Goal: Information Seeking & Learning: Find contact information

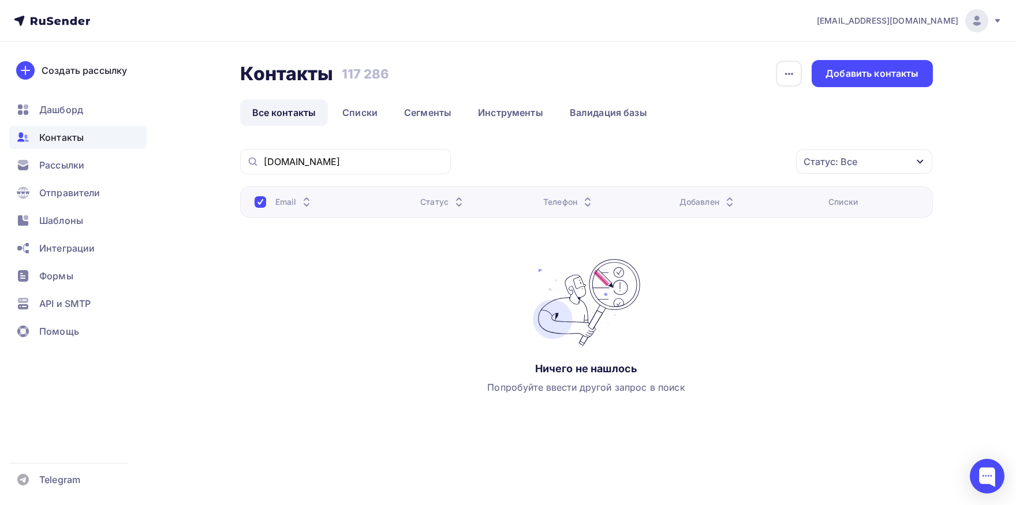
click at [345, 170] on div "[DOMAIN_NAME]" at bounding box center [345, 161] width 211 height 25
click at [343, 161] on input "[DOMAIN_NAME]" at bounding box center [354, 161] width 180 height 13
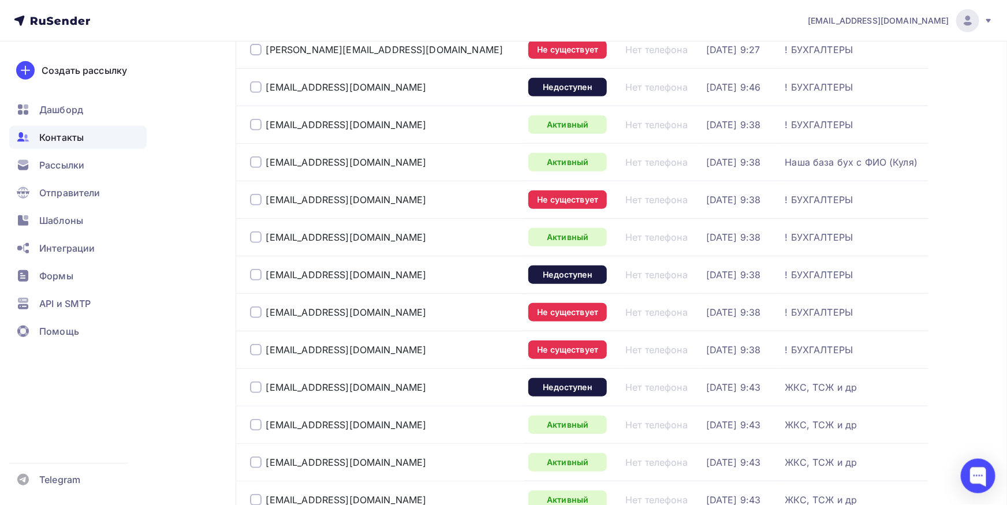
scroll to position [445, 0]
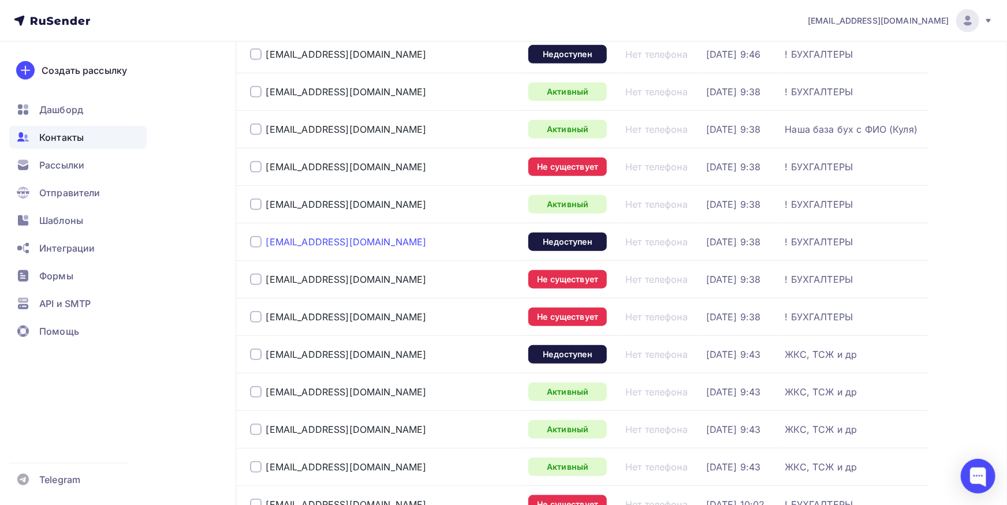
drag, startPoint x: 351, startPoint y: 240, endPoint x: 279, endPoint y: 245, distance: 71.8
click at [271, 241] on div "[EMAIL_ADDRESS][DOMAIN_NAME]" at bounding box center [385, 242] width 270 height 18
click at [346, 245] on div "[EMAIL_ADDRESS][DOMAIN_NAME]" at bounding box center [385, 242] width 270 height 18
drag, startPoint x: 288, startPoint y: 244, endPoint x: 312, endPoint y: 251, distance: 25.9
click at [265, 246] on div "[EMAIL_ADDRESS][DOMAIN_NAME]" at bounding box center [385, 242] width 270 height 18
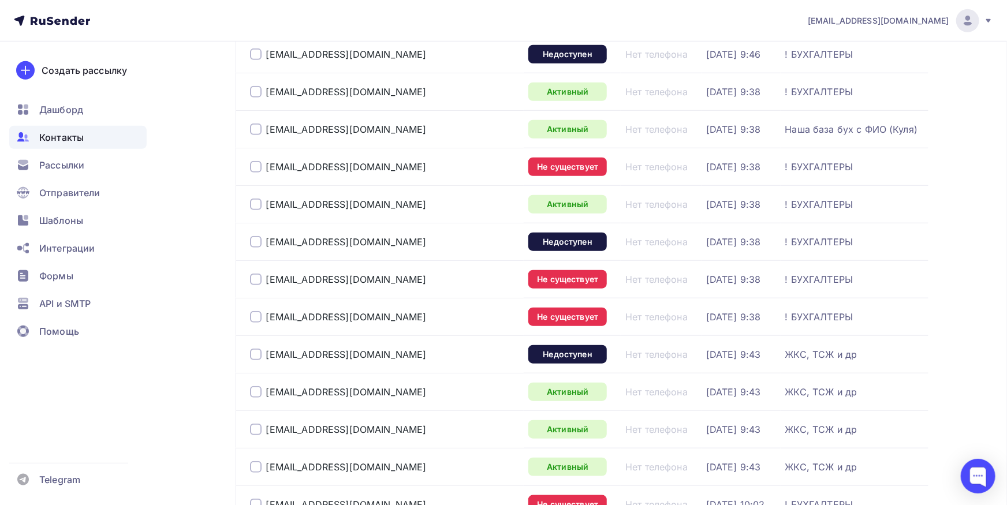
copy div "[EMAIL_ADDRESS][DOMAIN_NAME]"
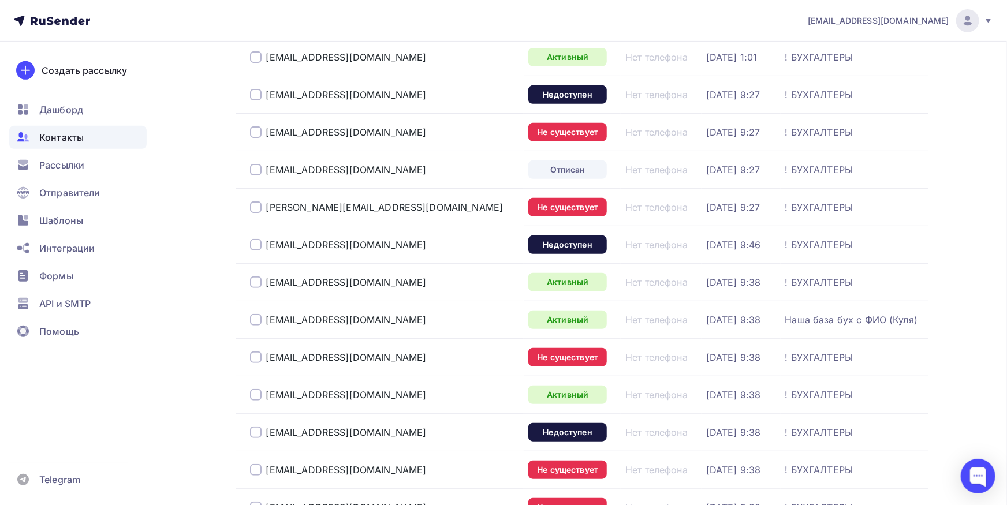
scroll to position [0, 0]
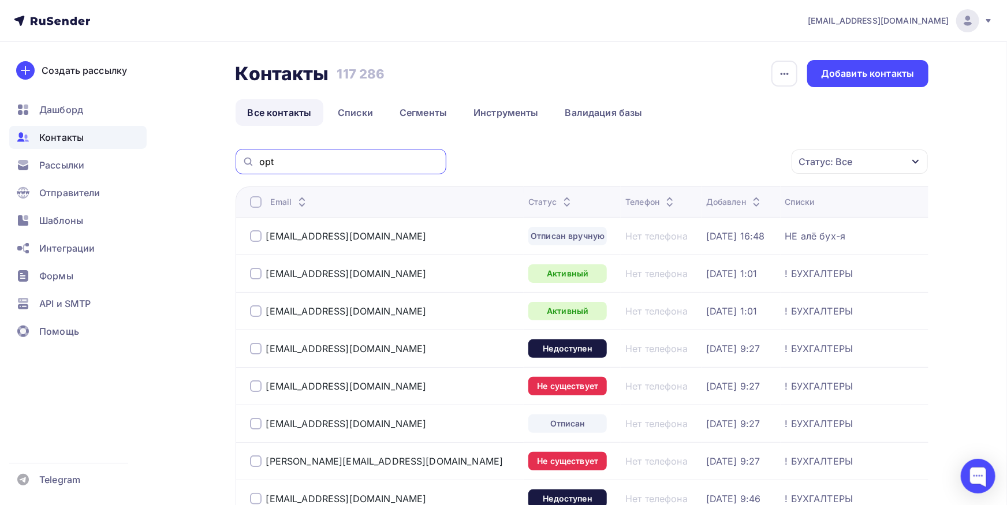
click at [353, 166] on input "opt" at bounding box center [349, 161] width 180 height 13
type input "opt812"
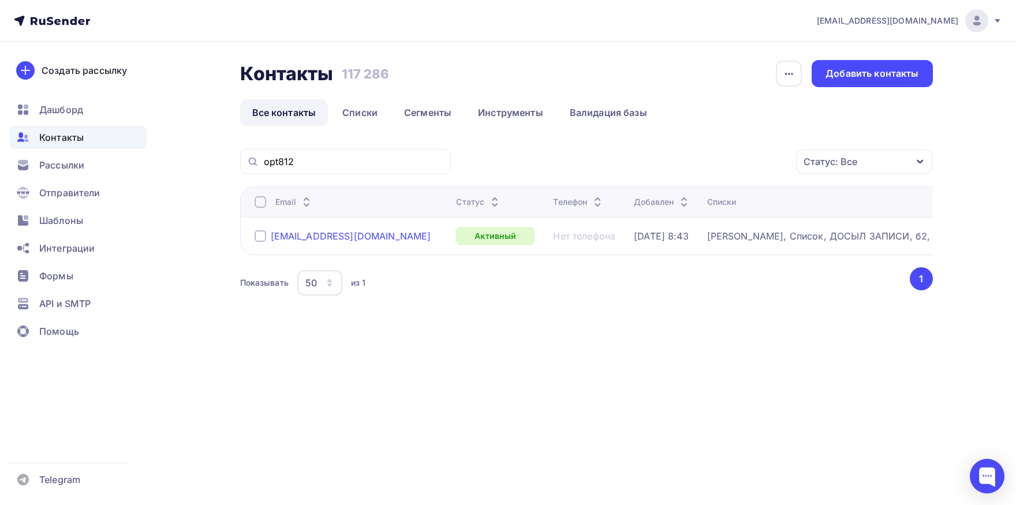
click at [296, 238] on div "[EMAIL_ADDRESS][DOMAIN_NAME]" at bounding box center [351, 236] width 160 height 12
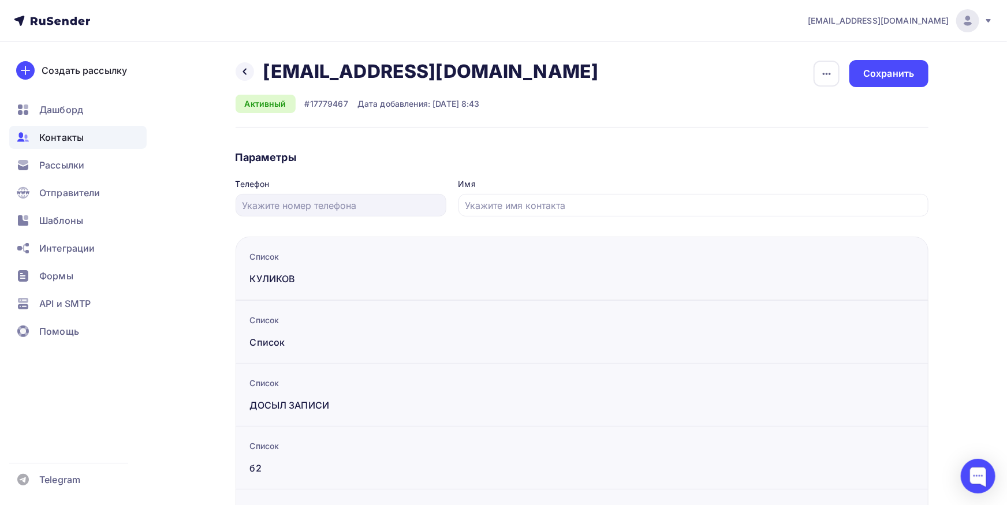
click at [377, 84] on div "Назад [EMAIL_ADDRESS][DOMAIN_NAME] [EMAIL_ADDRESS][DOMAIN_NAME] Удалить Отписат…" at bounding box center [421, 86] width 371 height 53
click at [376, 69] on h2 "[EMAIL_ADDRESS][DOMAIN_NAME]" at bounding box center [430, 71] width 335 height 23
